Goal: Information Seeking & Learning: Learn about a topic

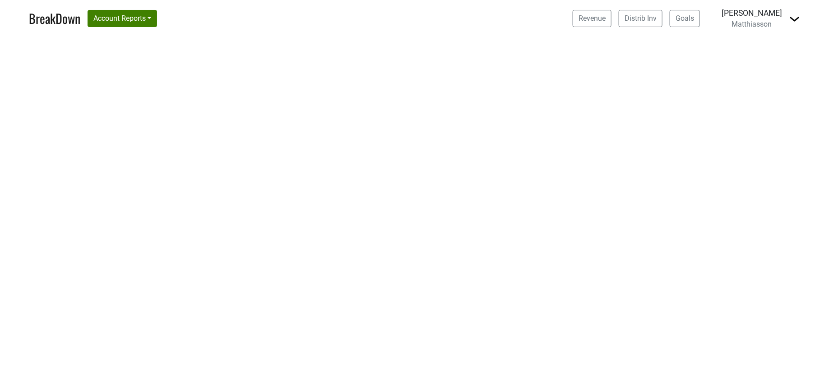
select select "CA"
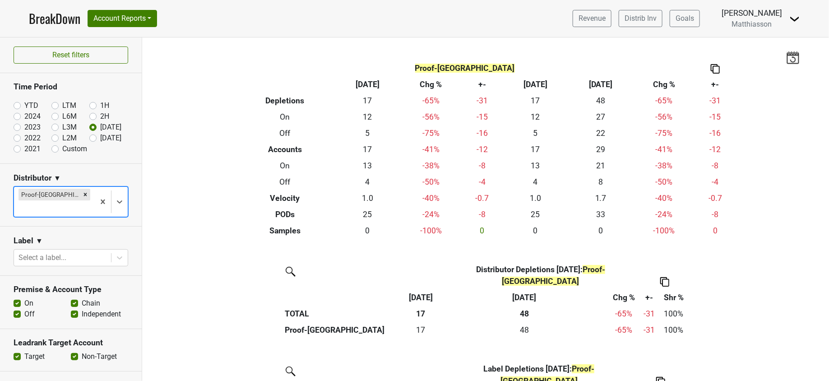
scroll to position [179, 0]
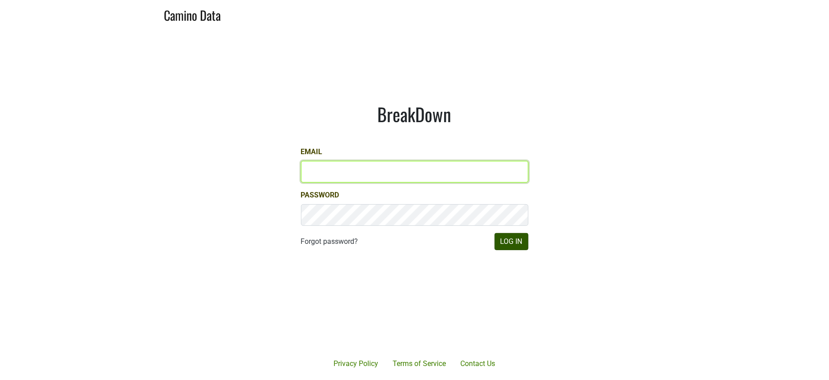
type input "[PERSON_NAME][EMAIL_ADDRESS][DOMAIN_NAME]"
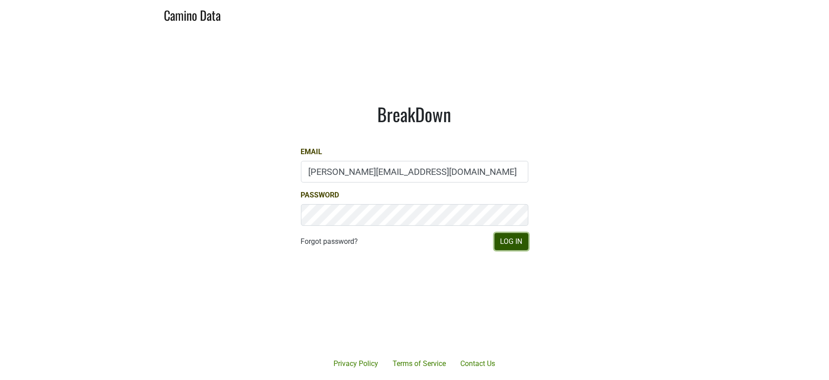
click at [509, 240] on button "Log In" at bounding box center [512, 241] width 34 height 17
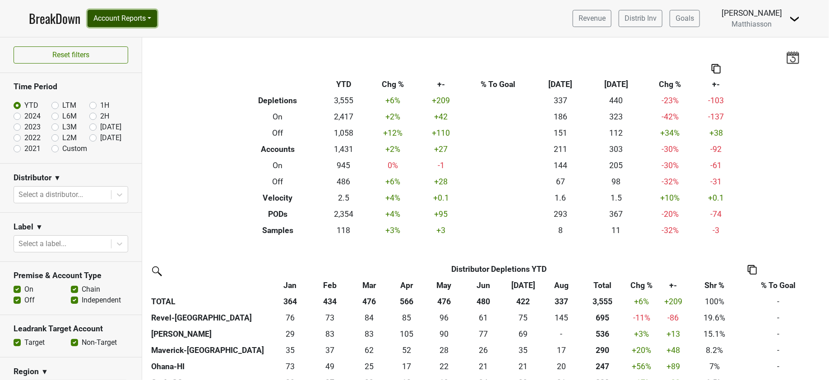
click at [127, 20] on button "Account Reports" at bounding box center [122, 18] width 69 height 17
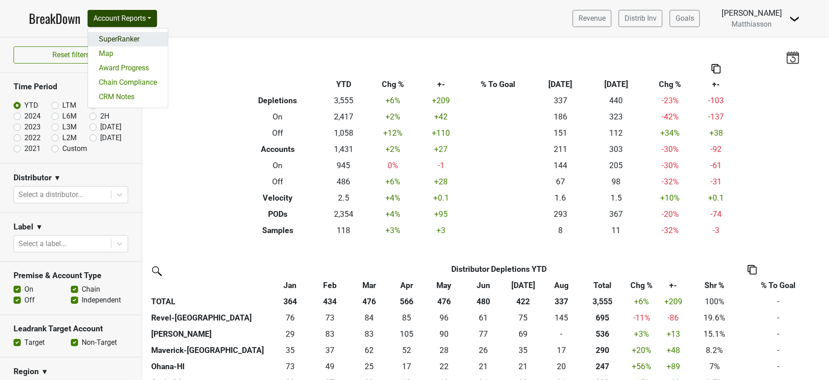
click at [127, 36] on link "SuperRanker" at bounding box center [128, 39] width 80 height 14
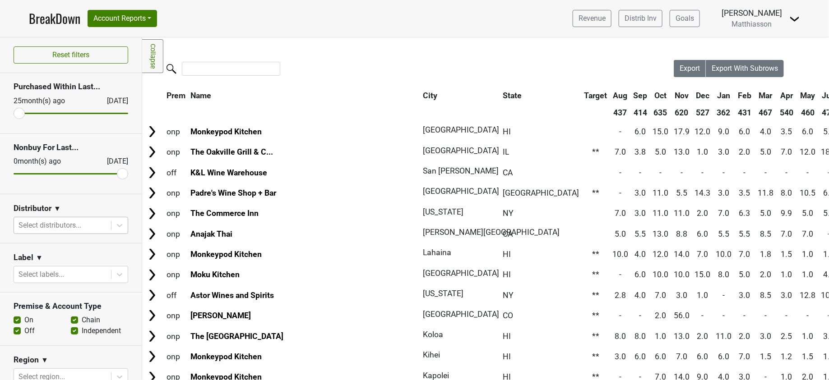
click at [32, 224] on div at bounding box center [63, 225] width 88 height 13
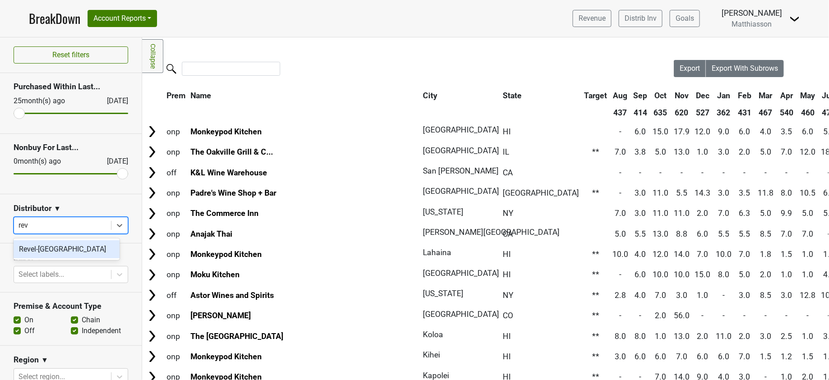
type input "reve"
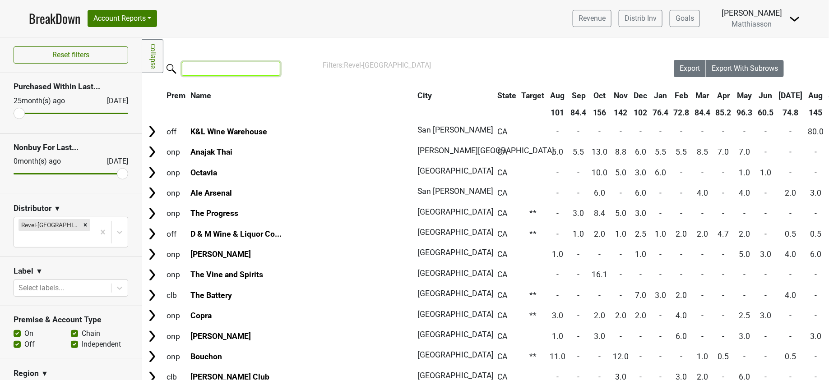
click at [200, 72] on input "search" at bounding box center [231, 69] width 98 height 14
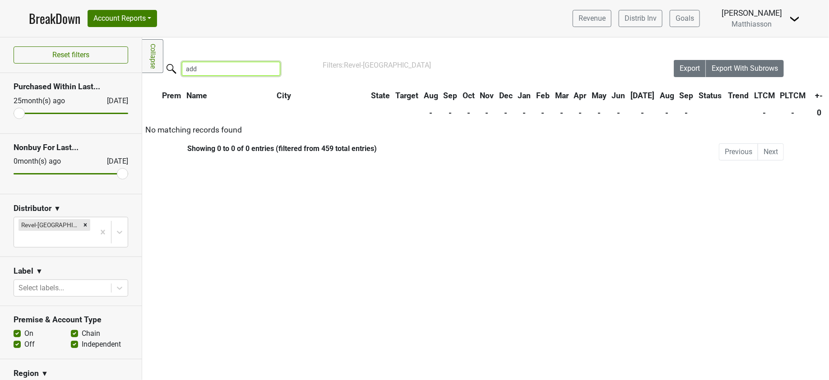
type input "ad"
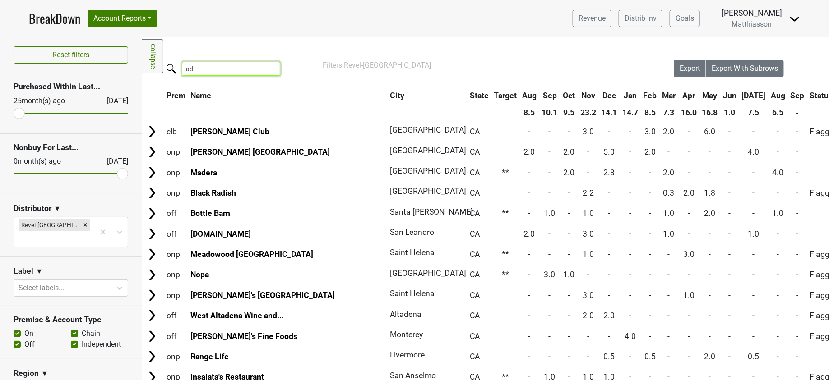
click at [269, 68] on input "ad" at bounding box center [231, 69] width 98 height 14
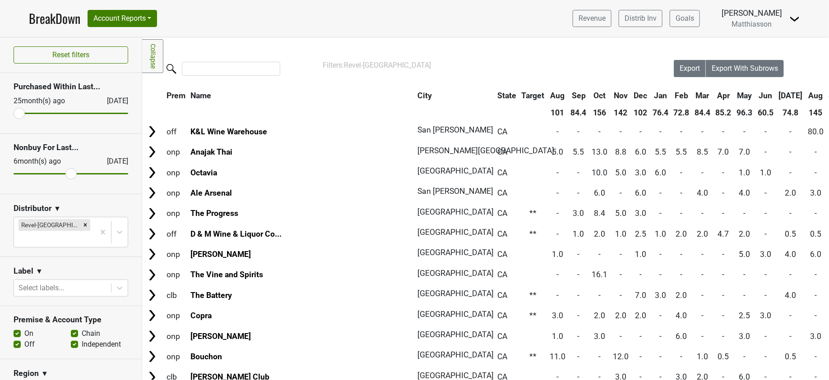
drag, startPoint x: 112, startPoint y: 173, endPoint x: 64, endPoint y: 170, distance: 47.9
type input "6"
click at [64, 173] on input "range" at bounding box center [71, 173] width 115 height 1
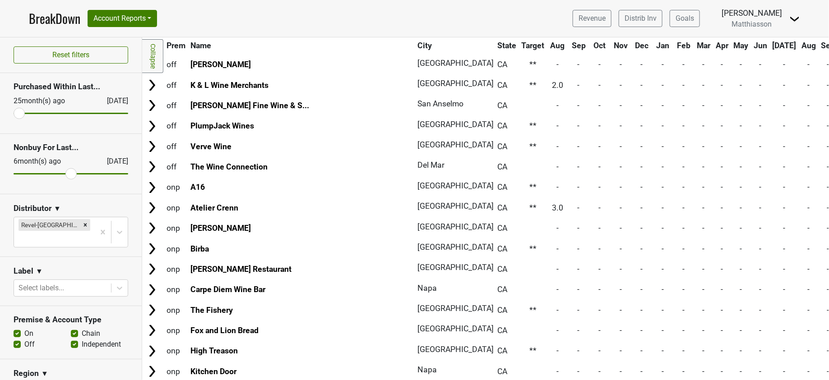
scroll to position [907, 0]
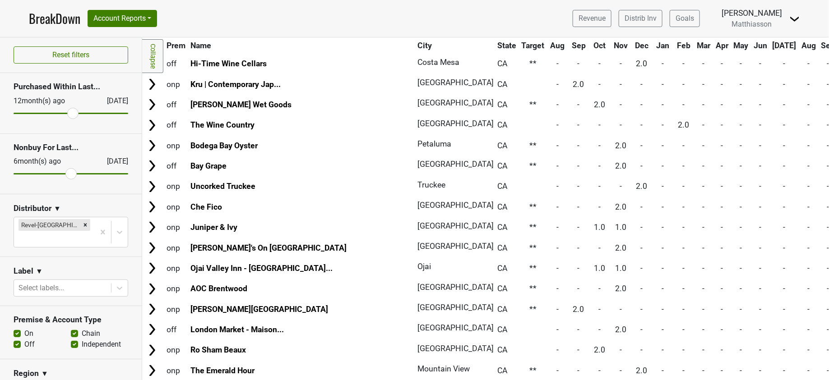
drag, startPoint x: 19, startPoint y: 114, endPoint x: 66, endPoint y: 118, distance: 48.0
type input "12"
click at [66, 114] on input "range" at bounding box center [71, 113] width 115 height 1
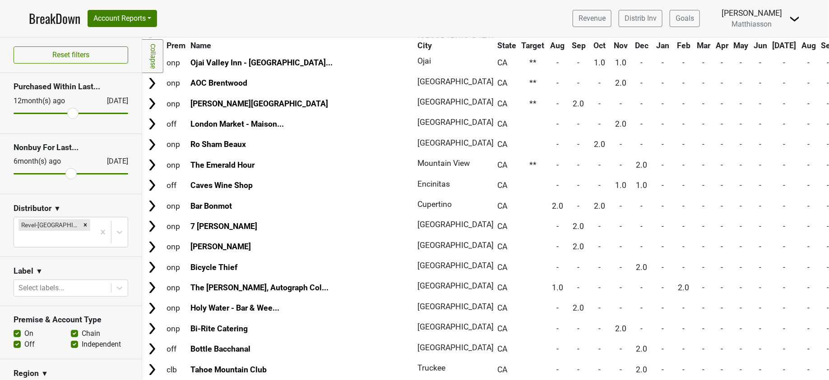
scroll to position [1135, 0]
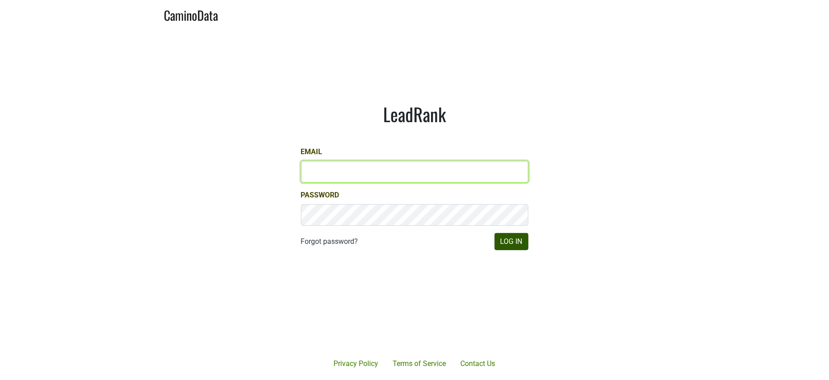
type input "jill@matthiasson.com"
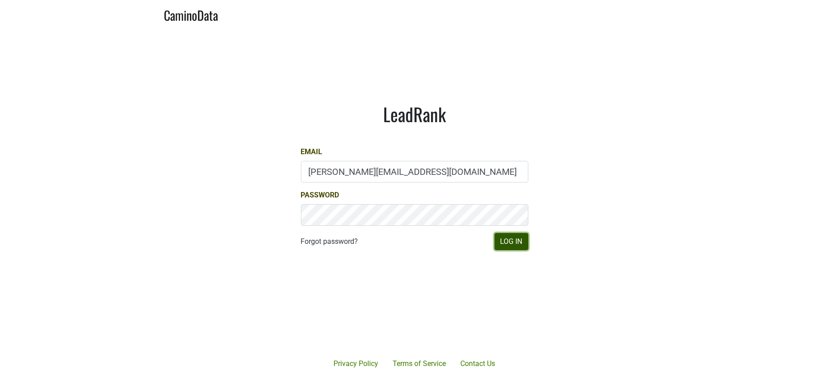
click at [507, 238] on button "Log In" at bounding box center [512, 241] width 34 height 17
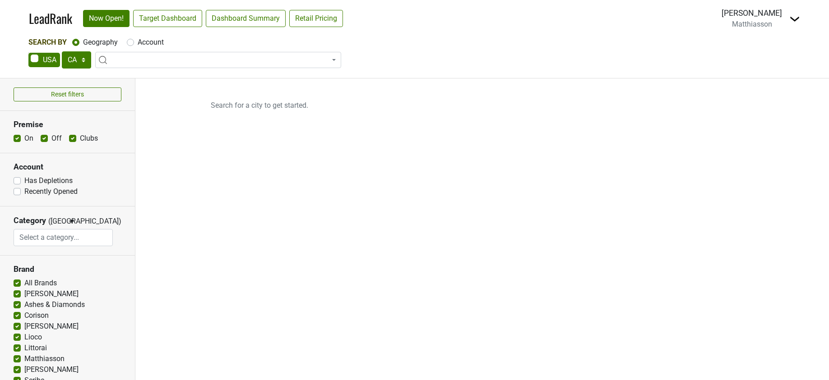
select select "CA"
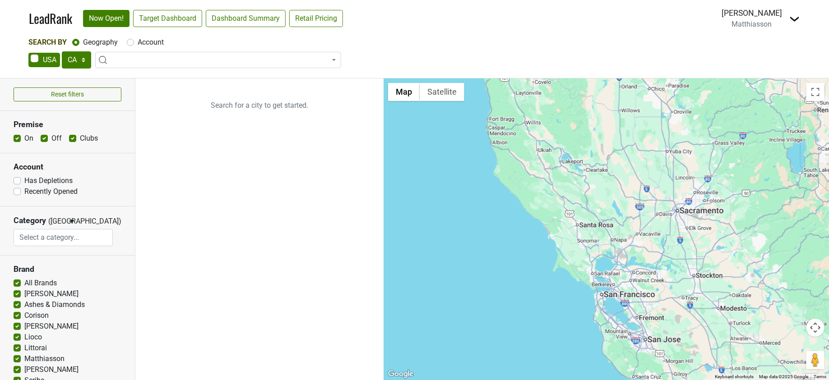
click at [137, 60] on span at bounding box center [218, 60] width 246 height 16
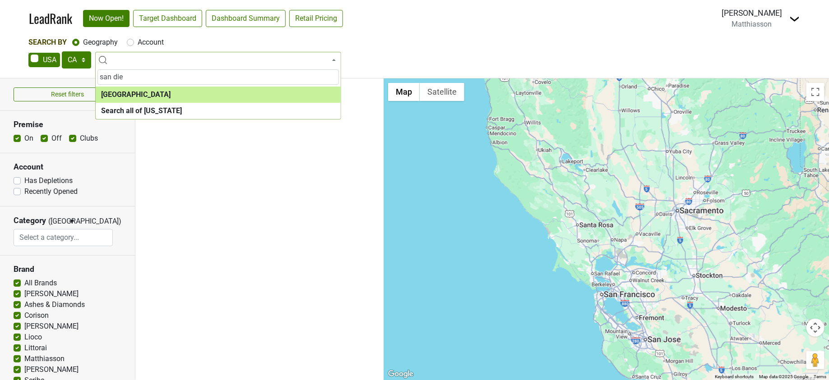
type input "san die"
select select "1140"
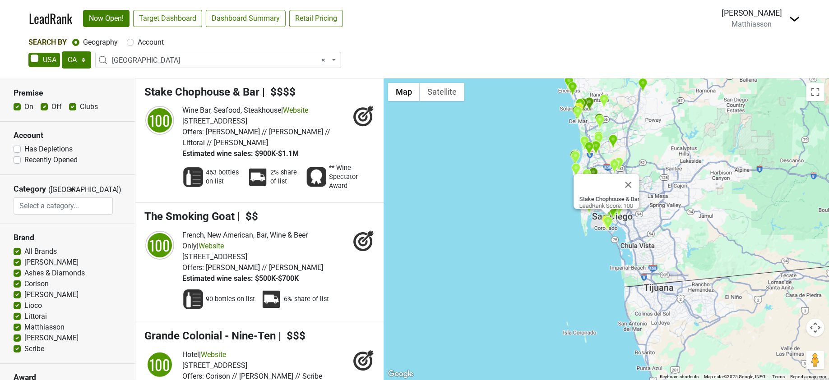
scroll to position [68, 0]
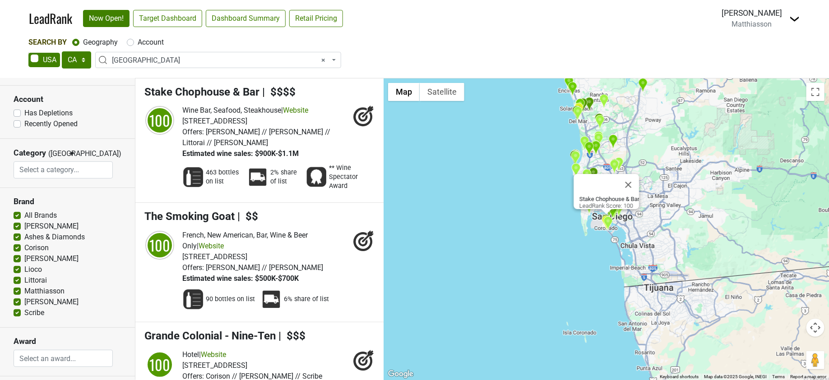
click at [24, 218] on label "All Brands" at bounding box center [40, 215] width 32 height 11
click at [19, 218] on input "All Brands" at bounding box center [17, 214] width 7 height 9
checkbox input "false"
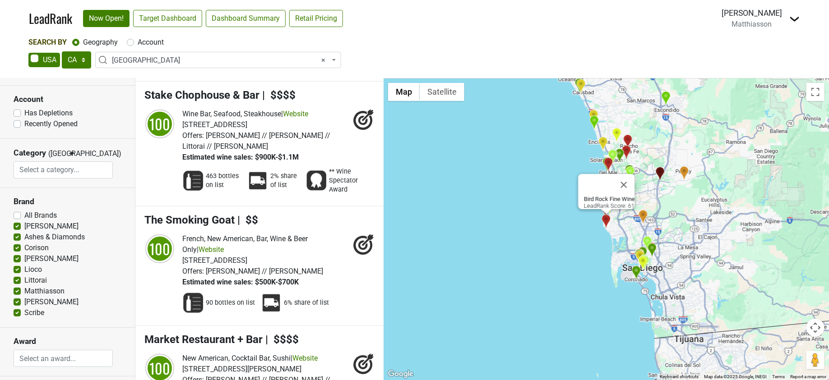
scroll to position [0, 0]
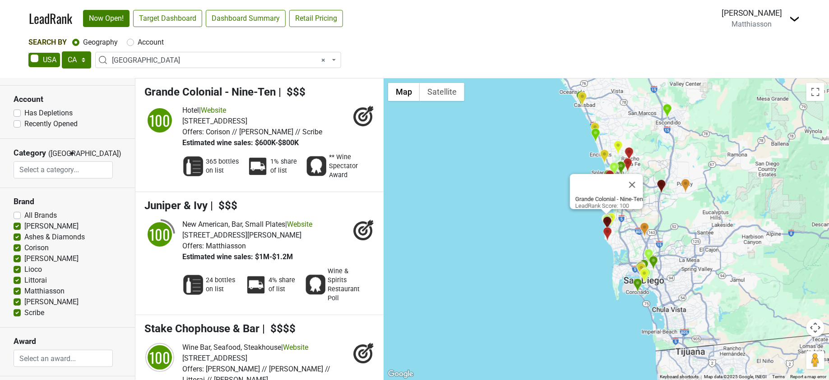
select select
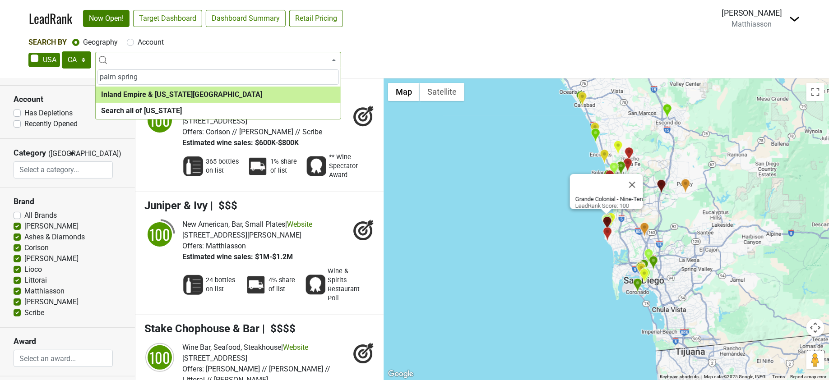
type input "palm spring"
select select "1092"
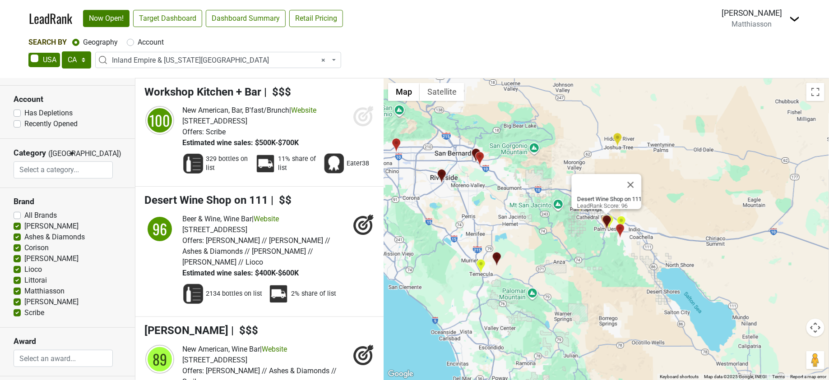
click at [24, 226] on label "[PERSON_NAME]" at bounding box center [51, 226] width 54 height 11
click at [19, 226] on input "[PERSON_NAME]" at bounding box center [17, 225] width 7 height 9
checkbox input "false"
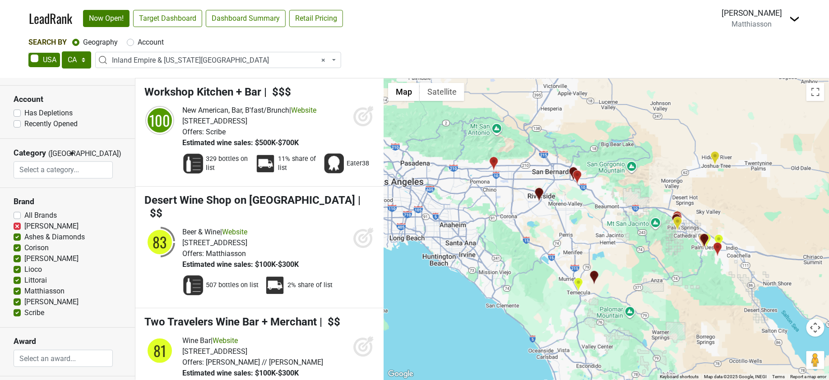
click at [24, 248] on label "Corison" at bounding box center [36, 248] width 24 height 11
click at [19, 248] on input "Corison" at bounding box center [17, 247] width 7 height 9
checkbox input "false"
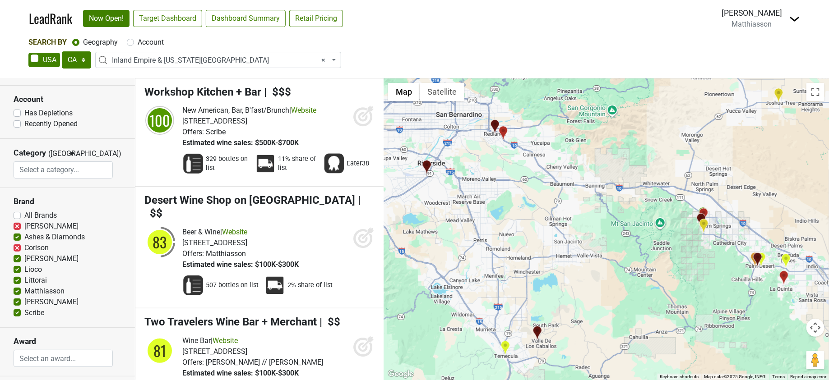
click at [24, 259] on label "[PERSON_NAME]" at bounding box center [51, 259] width 54 height 11
click at [16, 259] on input "[PERSON_NAME]" at bounding box center [17, 258] width 7 height 9
checkbox input "false"
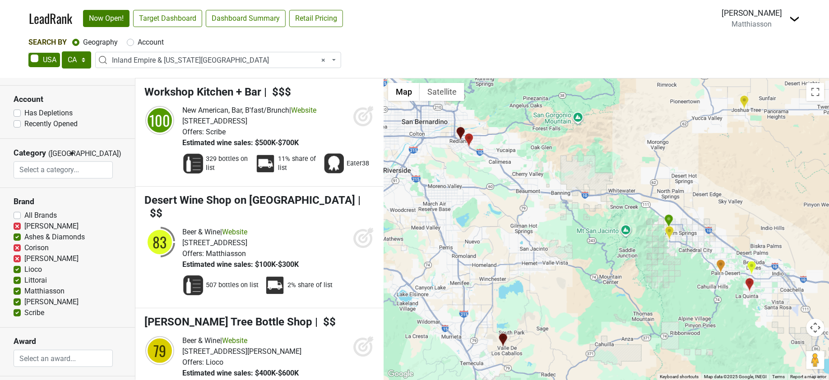
click at [24, 270] on label "Lioco" at bounding box center [33, 269] width 18 height 11
click at [16, 270] on input "Lioco" at bounding box center [17, 268] width 7 height 9
checkbox input "false"
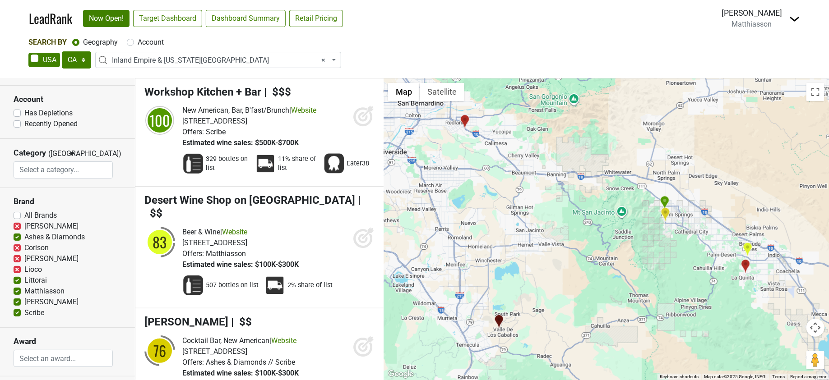
click at [24, 283] on label "Littorai" at bounding box center [35, 280] width 23 height 11
click at [16, 283] on input "Littorai" at bounding box center [17, 279] width 7 height 9
checkbox input "false"
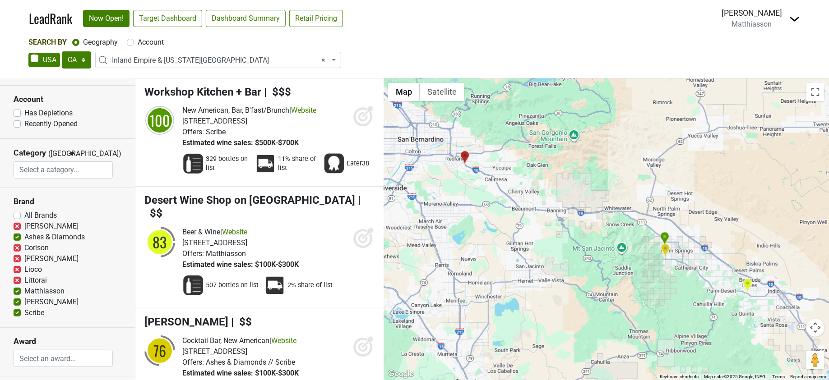
click at [24, 293] on label "Matthiasson" at bounding box center [44, 291] width 40 height 11
click at [16, 293] on input "Matthiasson" at bounding box center [17, 290] width 7 height 9
checkbox input "false"
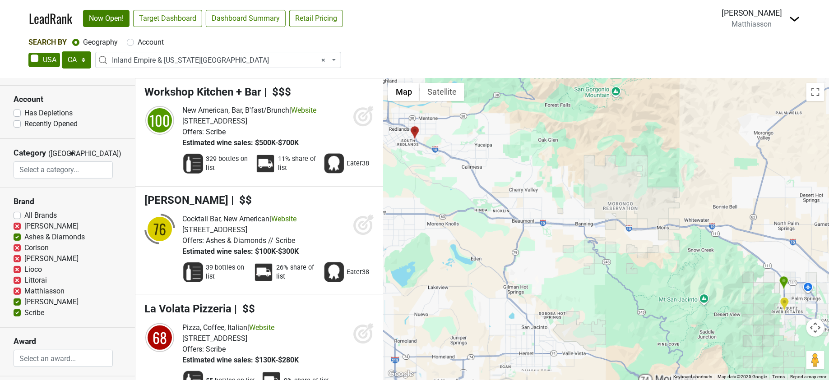
click at [24, 305] on label "[PERSON_NAME]" at bounding box center [51, 302] width 54 height 11
click at [16, 305] on input "[PERSON_NAME]" at bounding box center [17, 301] width 7 height 9
checkbox input "false"
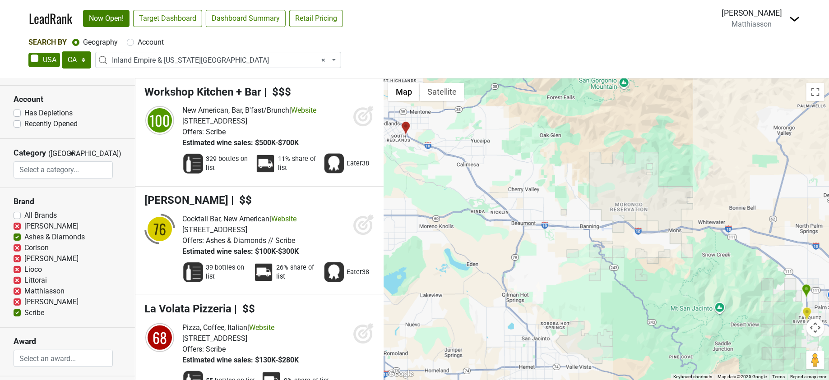
click at [24, 313] on label "Scribe" at bounding box center [34, 313] width 20 height 11
click at [16, 313] on input "Scribe" at bounding box center [17, 312] width 7 height 9
checkbox input "false"
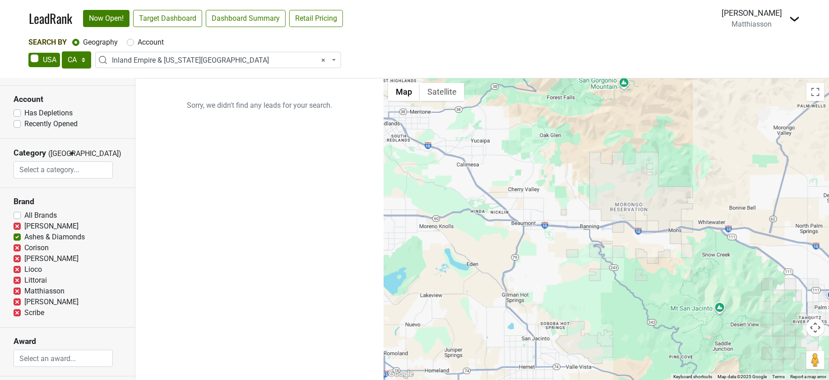
click at [24, 214] on label "All Brands" at bounding box center [40, 215] width 32 height 11
click at [17, 214] on input "All Brands" at bounding box center [17, 214] width 7 height 9
checkbox input "true"
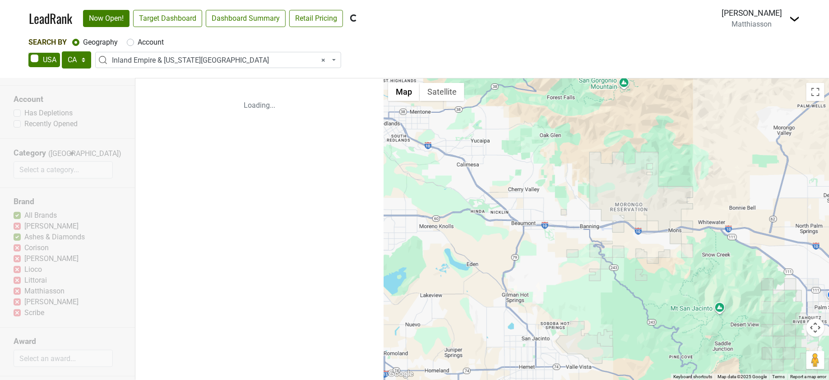
click at [18, 215] on div "Reset filters Premise On Off Clubs Account Has Depletions Recently Opened Categ…" at bounding box center [67, 230] width 135 height 302
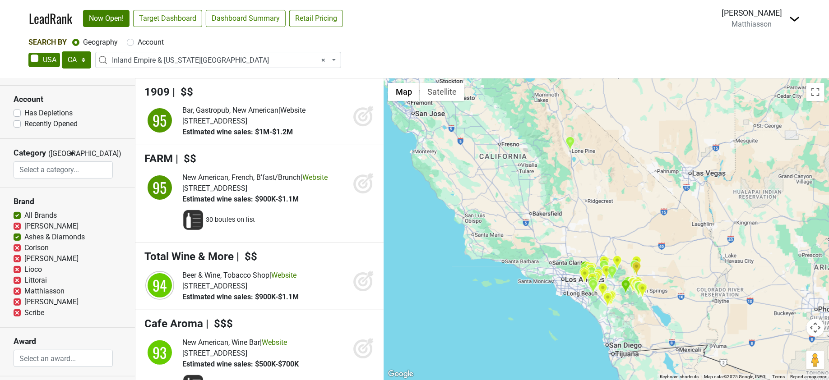
click at [24, 248] on label "Corison" at bounding box center [36, 248] width 24 height 11
click at [15, 248] on input "Corison" at bounding box center [17, 247] width 7 height 9
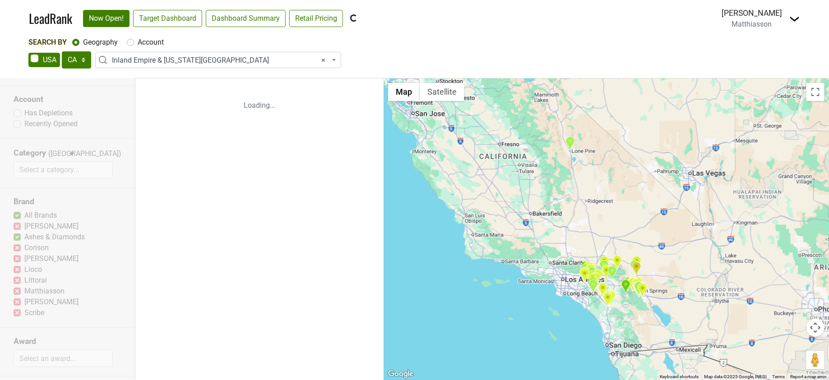
click at [17, 257] on div "Reset filters Premise On Off Clubs Account Has Depletions Recently Opened Categ…" at bounding box center [67, 230] width 135 height 302
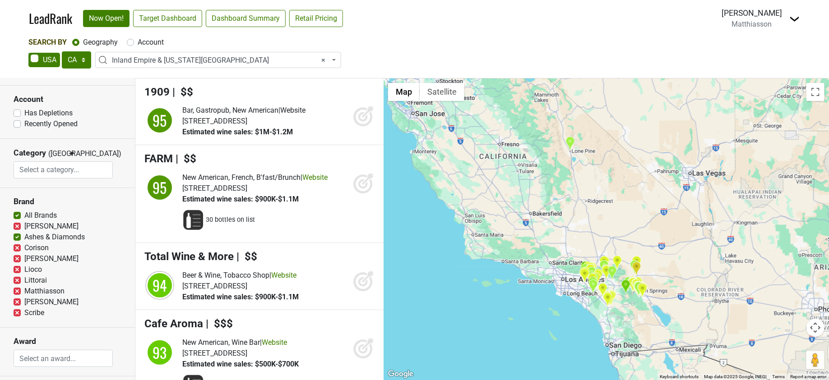
click at [24, 248] on label "Corison" at bounding box center [36, 248] width 24 height 11
click at [16, 248] on input "Corison" at bounding box center [17, 247] width 7 height 9
checkbox input "true"
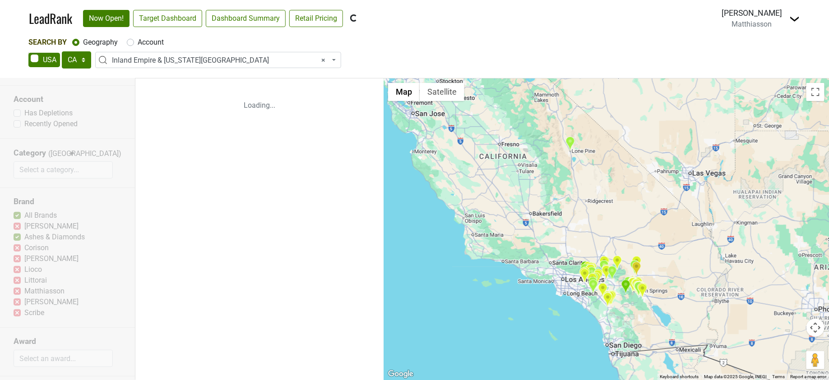
click at [16, 260] on div "Reset filters Premise On Off Clubs Account Has Depletions Recently Opened Categ…" at bounding box center [67, 230] width 135 height 302
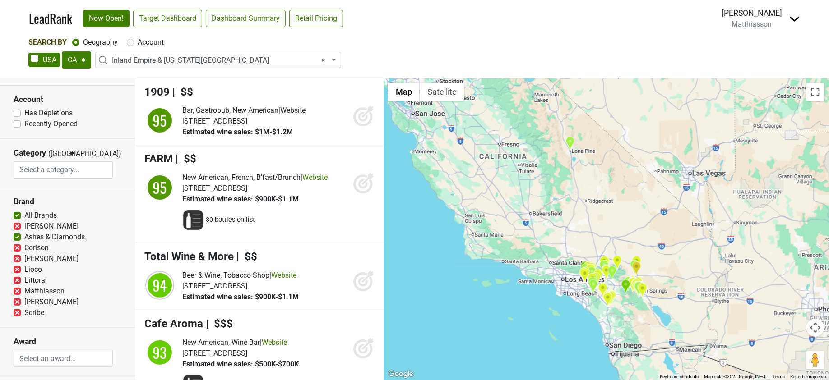
click at [24, 261] on label "[PERSON_NAME]" at bounding box center [51, 259] width 54 height 11
click at [16, 261] on input "[PERSON_NAME]" at bounding box center [17, 258] width 7 height 9
checkbox input "false"
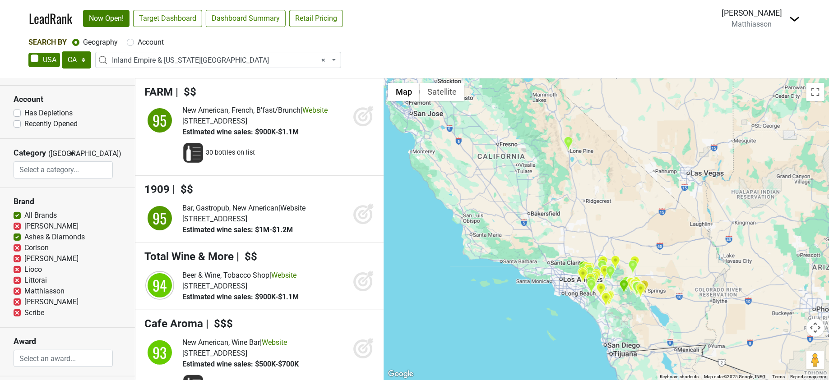
click at [24, 269] on label "Lioco" at bounding box center [33, 269] width 18 height 11
click at [17, 269] on input "Lioco" at bounding box center [17, 268] width 7 height 9
checkbox input "false"
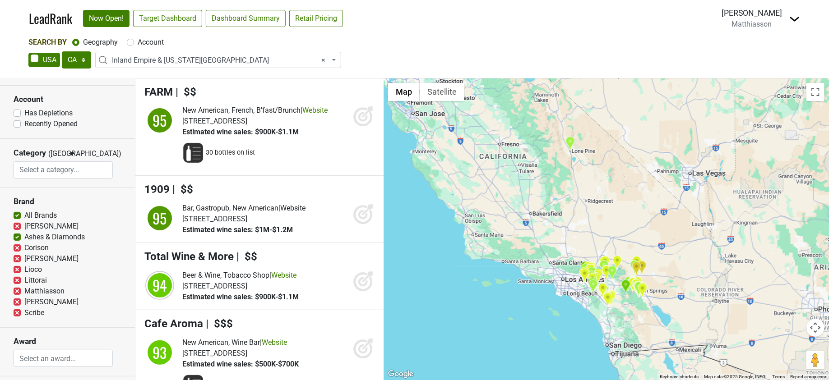
click at [24, 282] on label "Littorai" at bounding box center [35, 280] width 23 height 11
click at [16, 282] on input "Littorai" at bounding box center [17, 279] width 7 height 9
checkbox input "false"
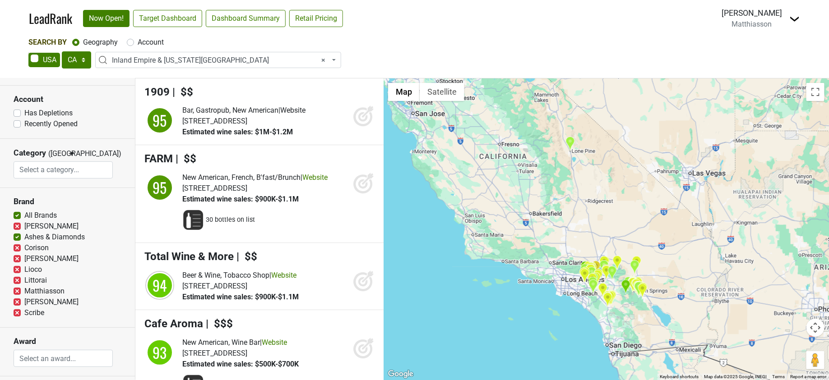
click at [24, 314] on label "Scribe" at bounding box center [34, 313] width 20 height 11
click at [16, 314] on input "Scribe" at bounding box center [17, 312] width 7 height 9
checkbox input "false"
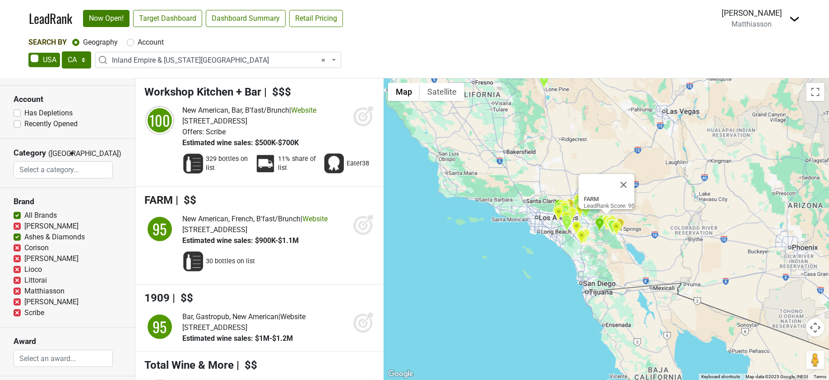
click at [24, 224] on label "[PERSON_NAME]" at bounding box center [51, 226] width 54 height 11
click at [20, 224] on input "[PERSON_NAME]" at bounding box center [17, 225] width 7 height 9
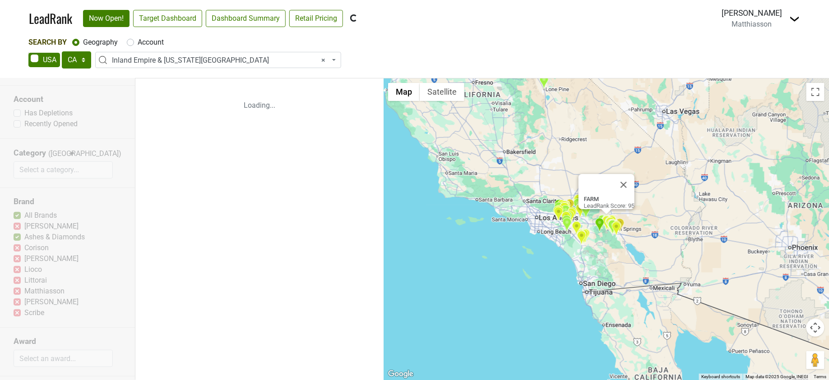
click at [19, 227] on div "Reset filters Premise On Off Clubs Account Has Depletions Recently Opened Categ…" at bounding box center [67, 230] width 135 height 302
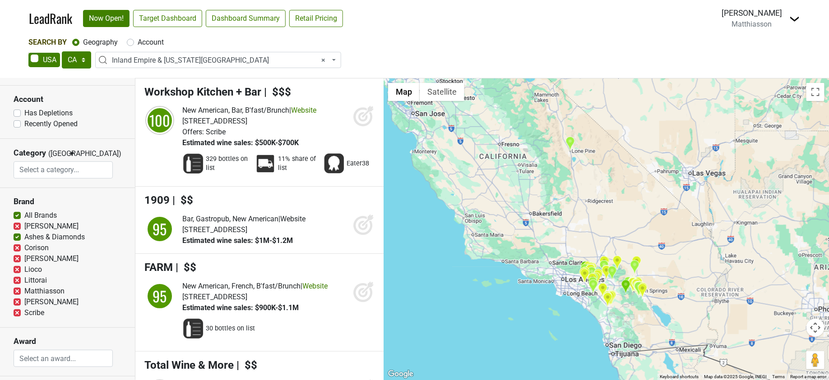
click at [24, 227] on label "[PERSON_NAME]" at bounding box center [51, 226] width 54 height 11
click at [17, 227] on input "[PERSON_NAME]" at bounding box center [17, 225] width 7 height 9
checkbox input "true"
click at [24, 302] on label "[PERSON_NAME]" at bounding box center [51, 302] width 54 height 11
click at [14, 302] on input "[PERSON_NAME]" at bounding box center [17, 301] width 7 height 9
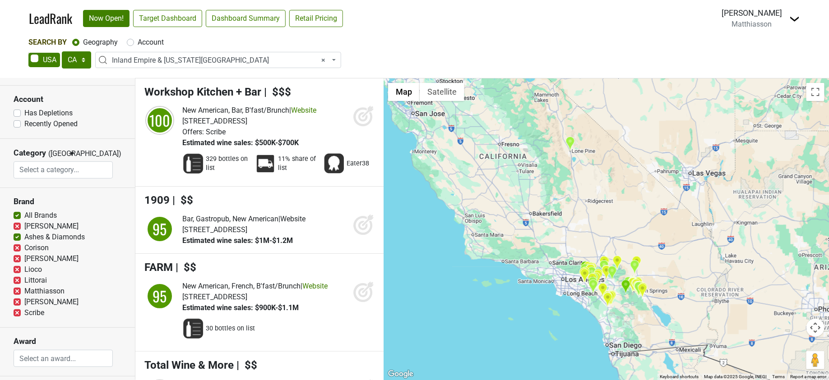
click at [24, 303] on label "[PERSON_NAME]" at bounding box center [51, 302] width 54 height 11
click at [18, 303] on input "[PERSON_NAME]" at bounding box center [17, 301] width 7 height 9
checkbox input "true"
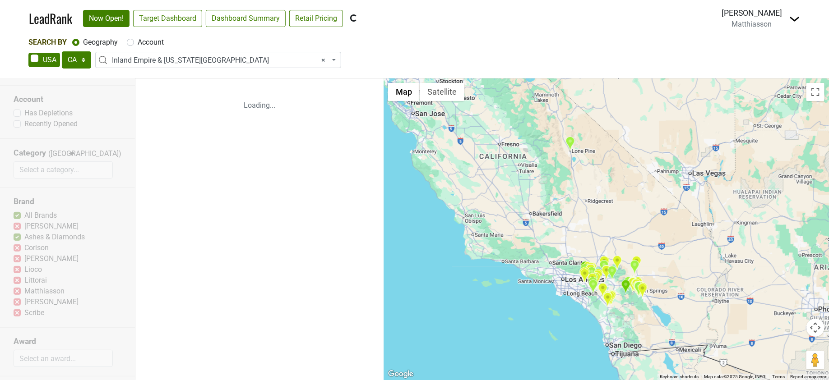
click at [18, 293] on div "Reset filters Premise On Off Clubs Account Has Depletions Recently Opened Categ…" at bounding box center [67, 230] width 135 height 302
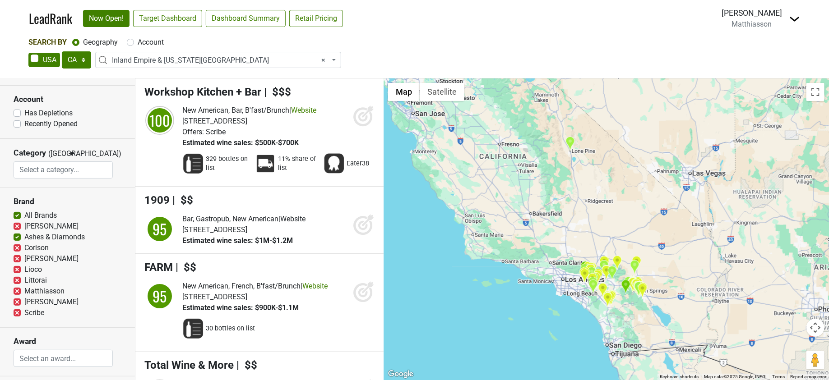
click at [24, 293] on label "Matthiasson" at bounding box center [44, 291] width 40 height 11
click at [18, 293] on input "Matthiasson" at bounding box center [17, 290] width 7 height 9
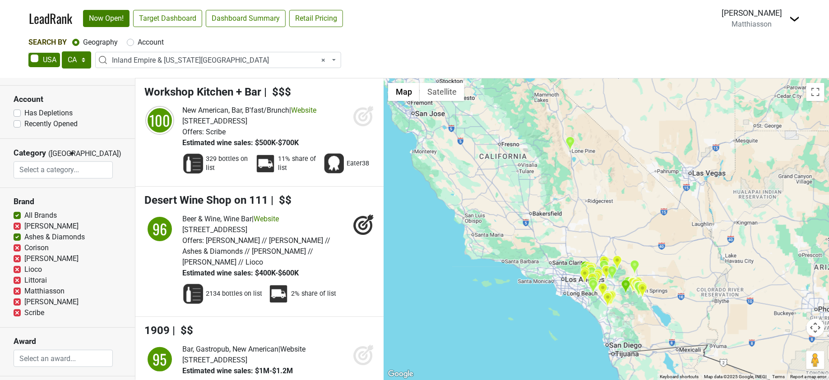
click at [24, 293] on label "Matthiasson" at bounding box center [44, 291] width 40 height 11
click at [18, 293] on input "Matthiasson" at bounding box center [17, 290] width 7 height 9
checkbox input "true"
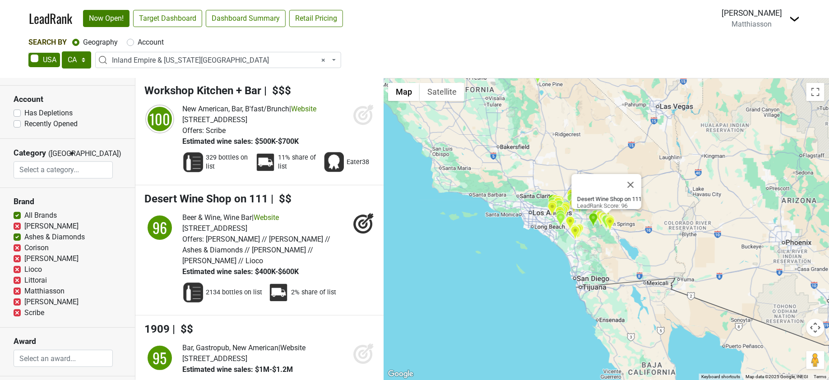
scroll to position [2, 0]
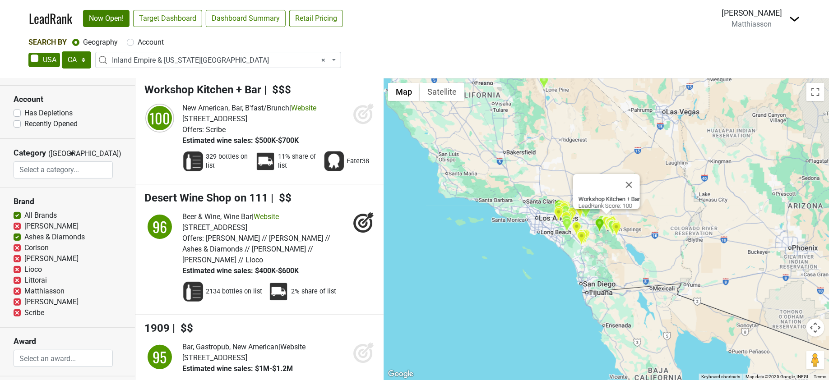
select select
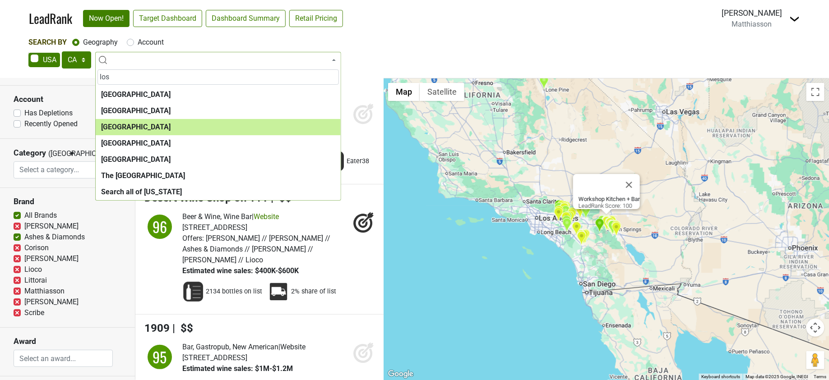
type input "los"
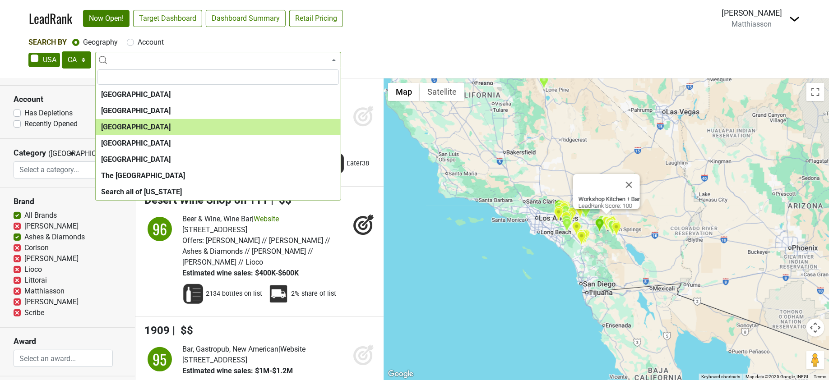
select select "1132"
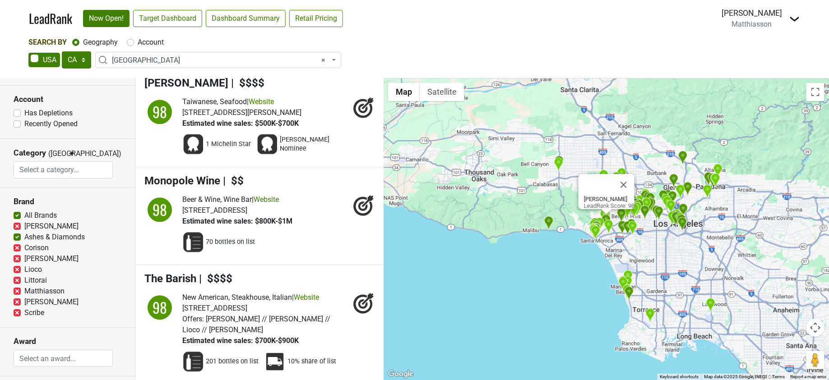
scroll to position [4375, 0]
